Goal: Information Seeking & Learning: Check status

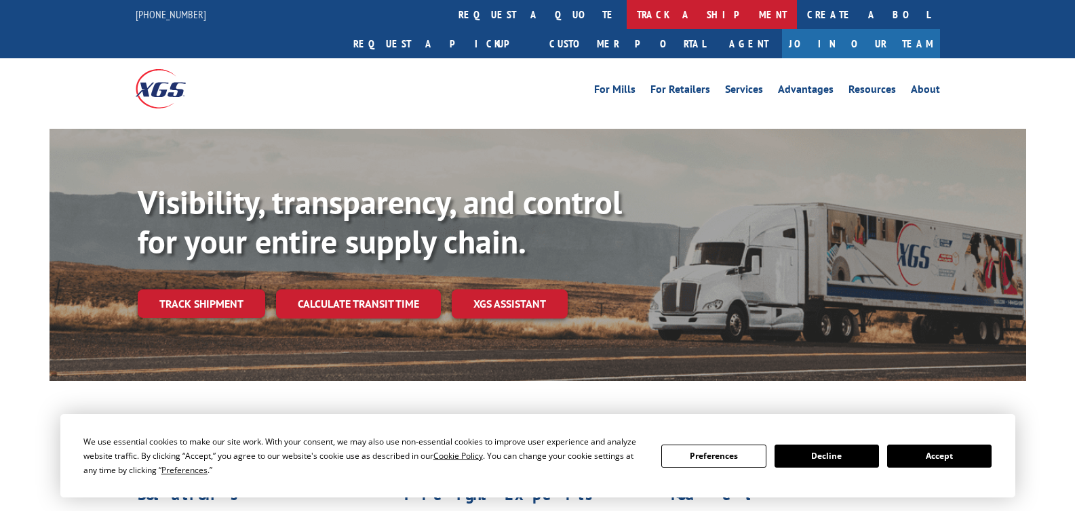
click at [626, 3] on link "track a shipment" at bounding box center [711, 14] width 170 height 29
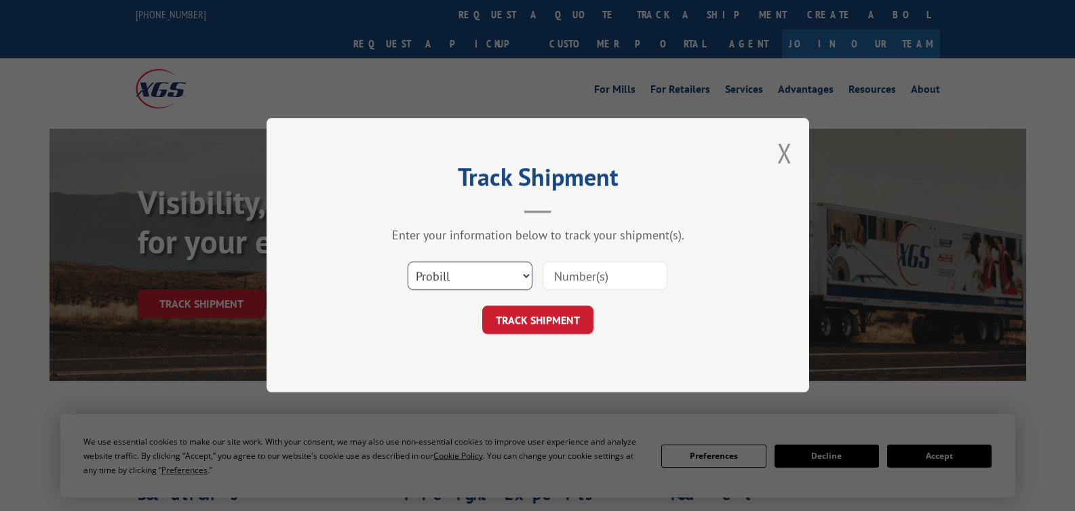
click at [473, 281] on select "Select category... Probill BOL PO" at bounding box center [469, 276] width 125 height 28
select select "bol"
click at [407, 262] on select "Select category... Probill BOL PO" at bounding box center [469, 276] width 125 height 28
paste input "3355209"
type input "3355209"
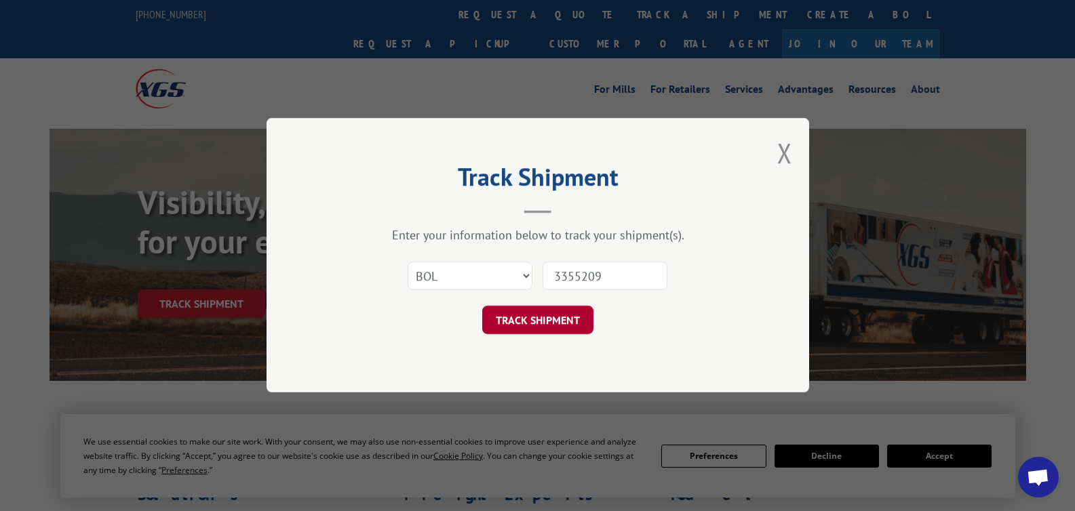
click at [567, 307] on button "TRACK SHIPMENT" at bounding box center [537, 320] width 111 height 28
click at [559, 315] on div "Track Shipment Enter your information below to track your shipment(s). Select c…" at bounding box center [537, 255] width 542 height 275
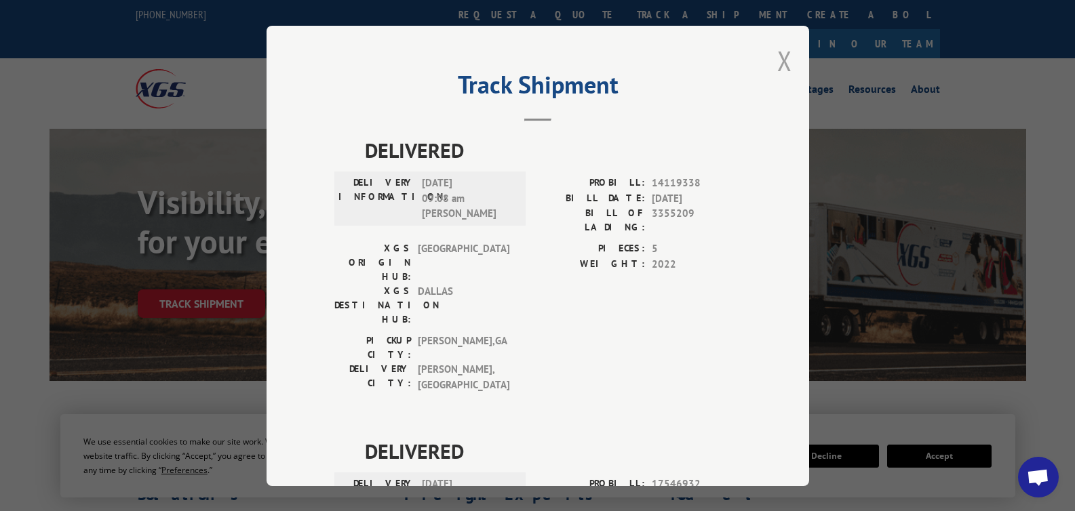
click at [777, 64] on button "Close modal" at bounding box center [784, 61] width 15 height 36
